Goal: Feedback & Contribution: Submit feedback/report problem

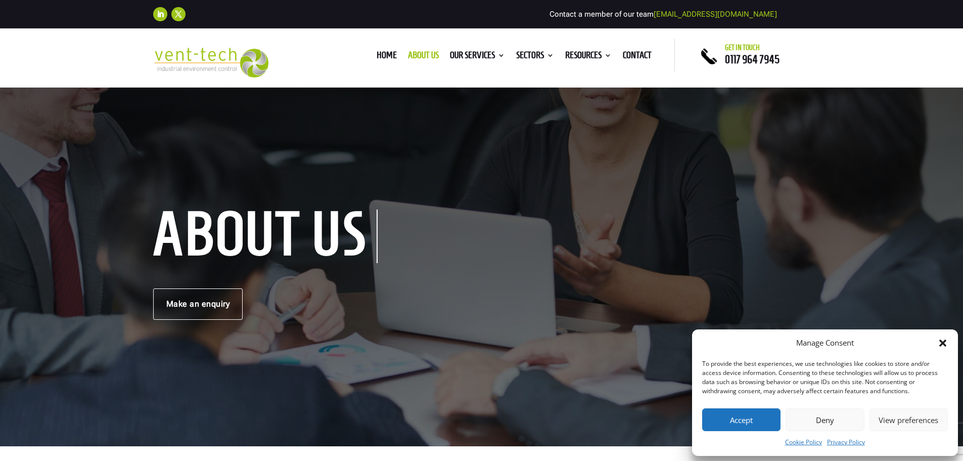
click at [818, 419] on button "Deny" at bounding box center [825, 419] width 78 height 23
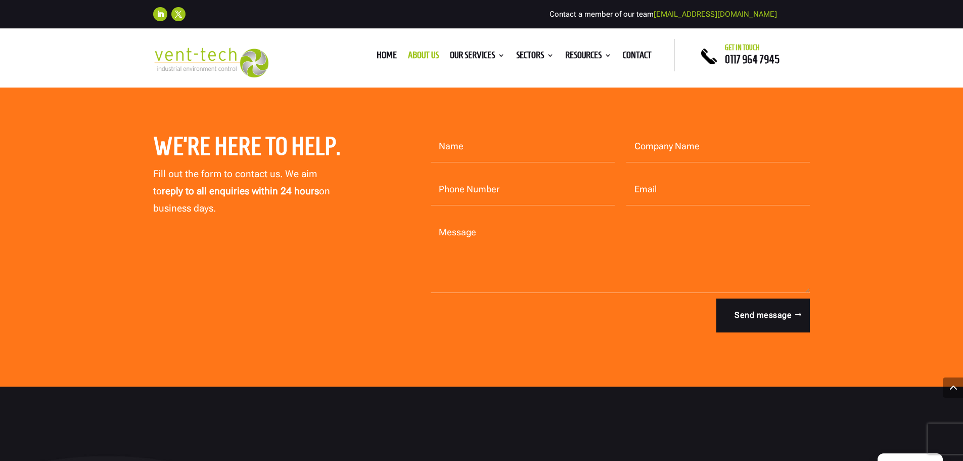
scroll to position [2832, 0]
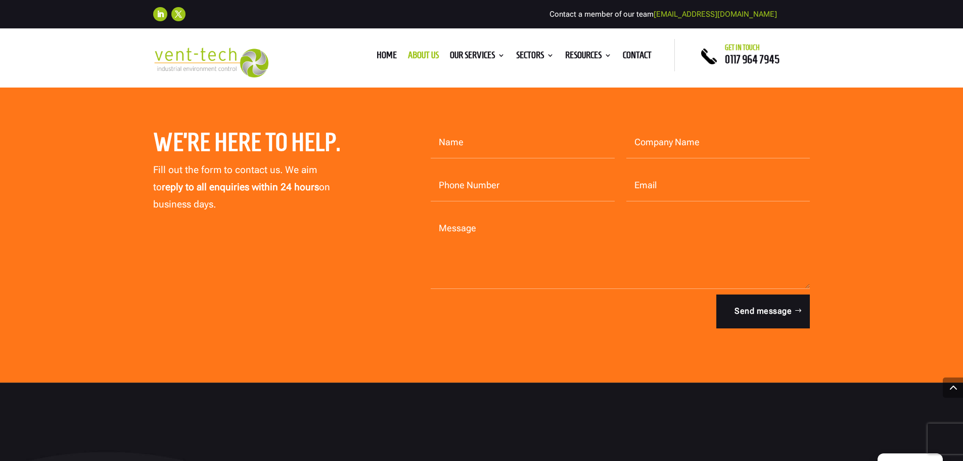
click at [485, 127] on input "Name" at bounding box center [523, 142] width 184 height 31
type input "[PERSON_NAME]"
type input "Vtec Group Ltd"
type input "01208 269 097"
type input "[PERSON_NAME][EMAIL_ADDRESS][DOMAIN_NAME]"
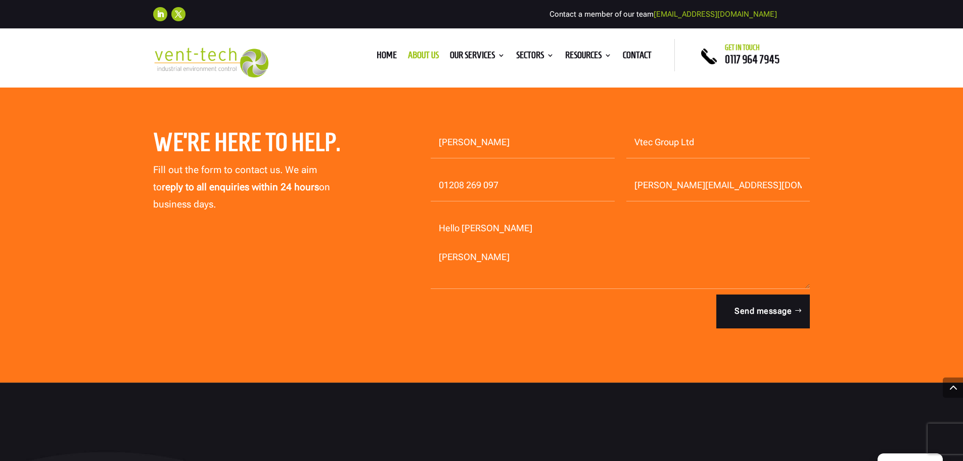
click at [439, 239] on textarea "Hello [PERSON_NAME] [PERSON_NAME]" at bounding box center [621, 251] width 380 height 76
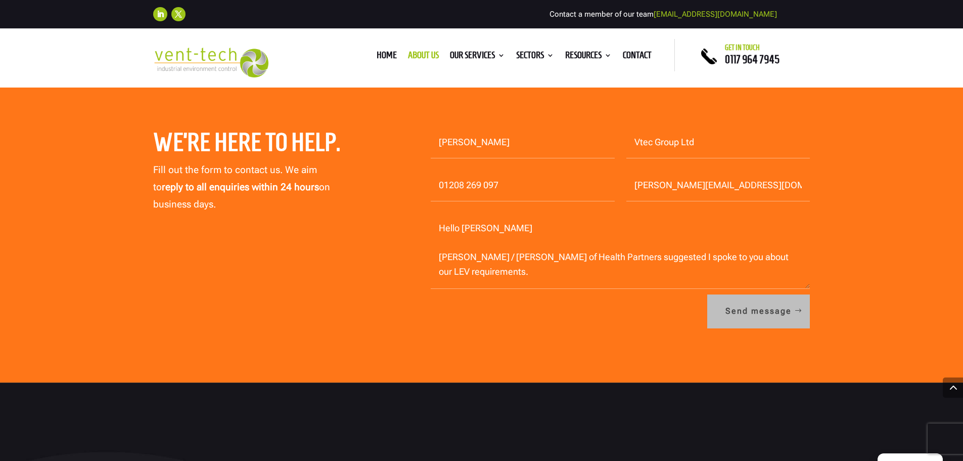
type textarea "Hello [PERSON_NAME] [PERSON_NAME] / [PERSON_NAME] of Health Partners suggested …"
click at [738, 294] on button "Send message" at bounding box center [758, 310] width 103 height 33
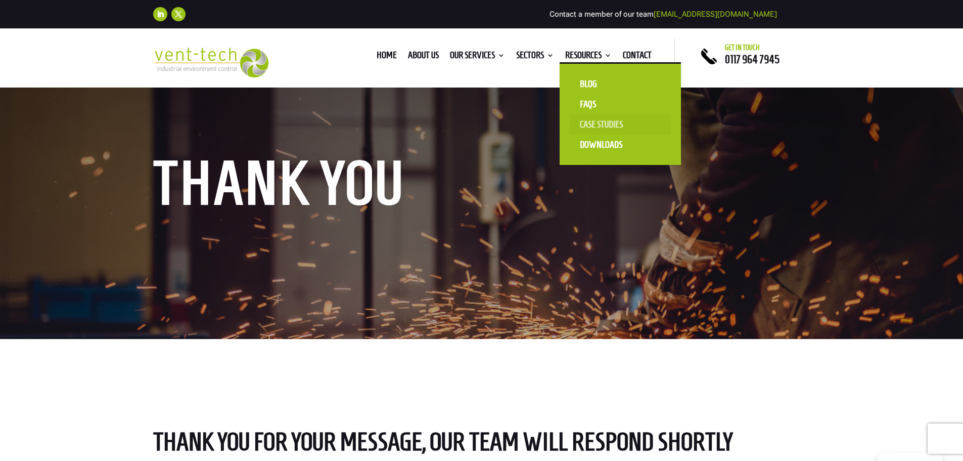
drag, startPoint x: 597, startPoint y: 125, endPoint x: 612, endPoint y: 106, distance: 23.8
click at [597, 124] on link "Case Studies" at bounding box center [620, 124] width 101 height 20
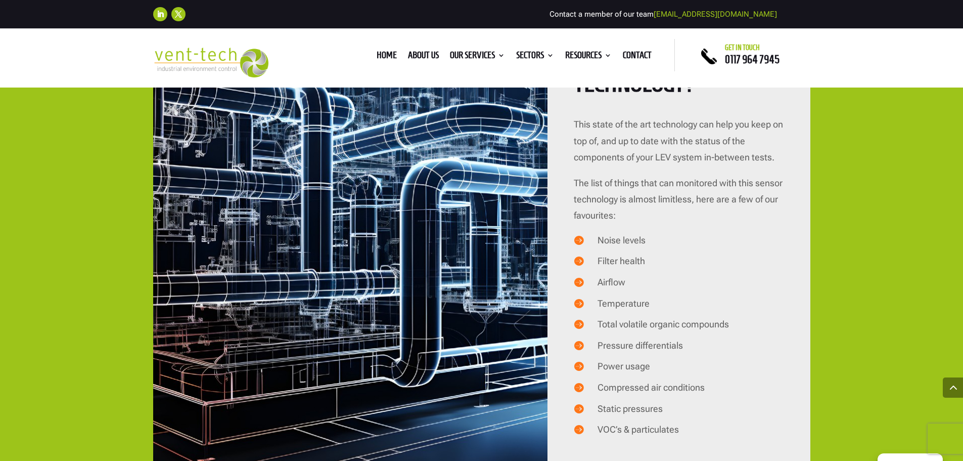
scroll to position [2326, 0]
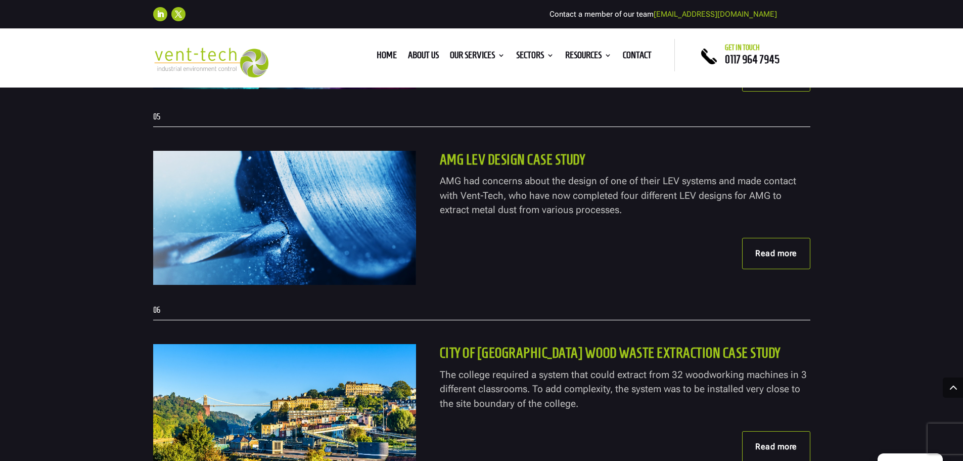
scroll to position [1315, 0]
